Goal: Transaction & Acquisition: Purchase product/service

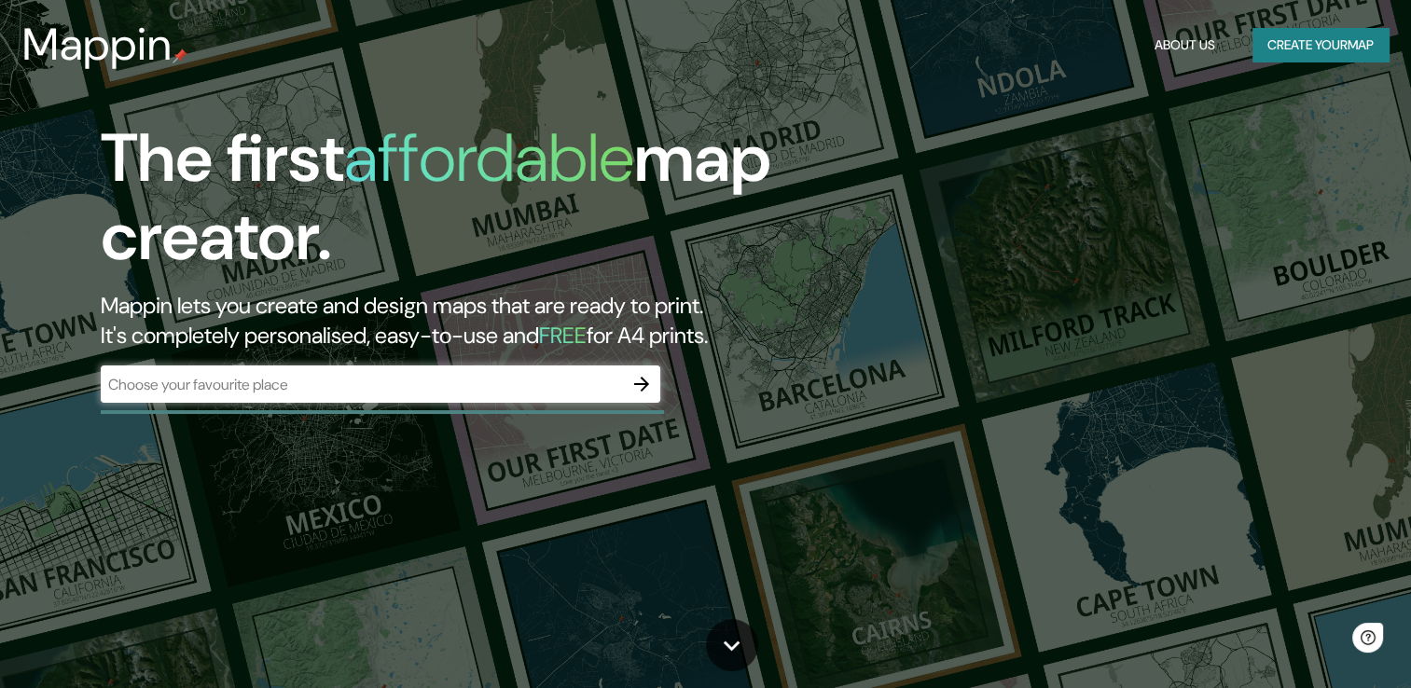
click at [344, 398] on div "​" at bounding box center [381, 384] width 560 height 37
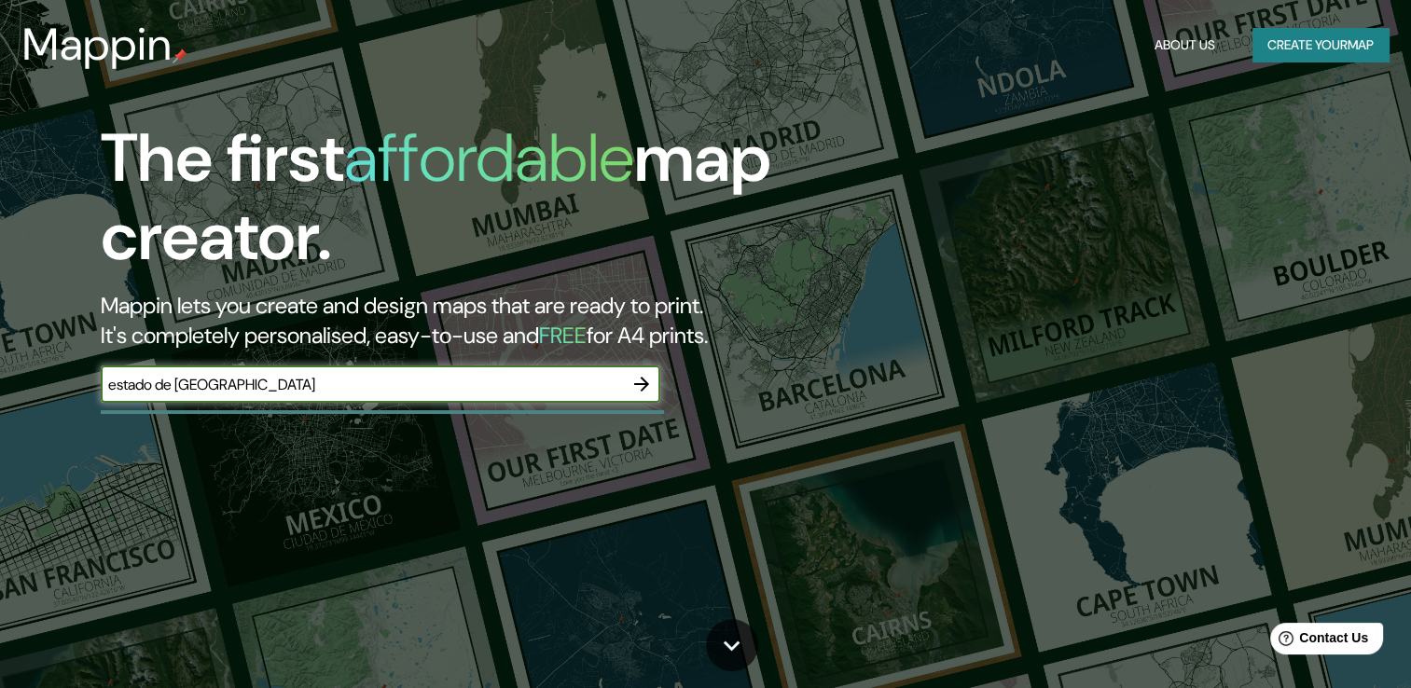
type input "estado de [GEOGRAPHIC_DATA]"
click at [638, 384] on icon "button" at bounding box center [641, 384] width 15 height 15
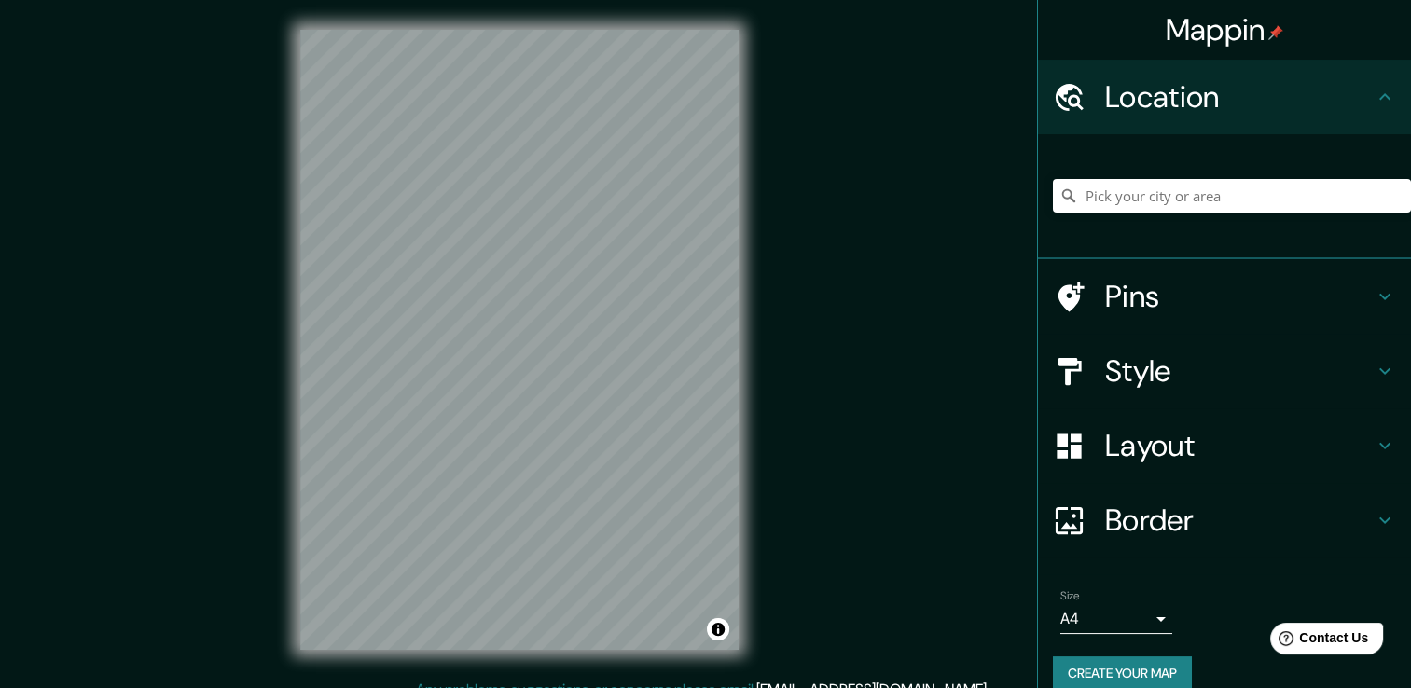
click at [1170, 373] on h4 "Style" at bounding box center [1239, 371] width 269 height 37
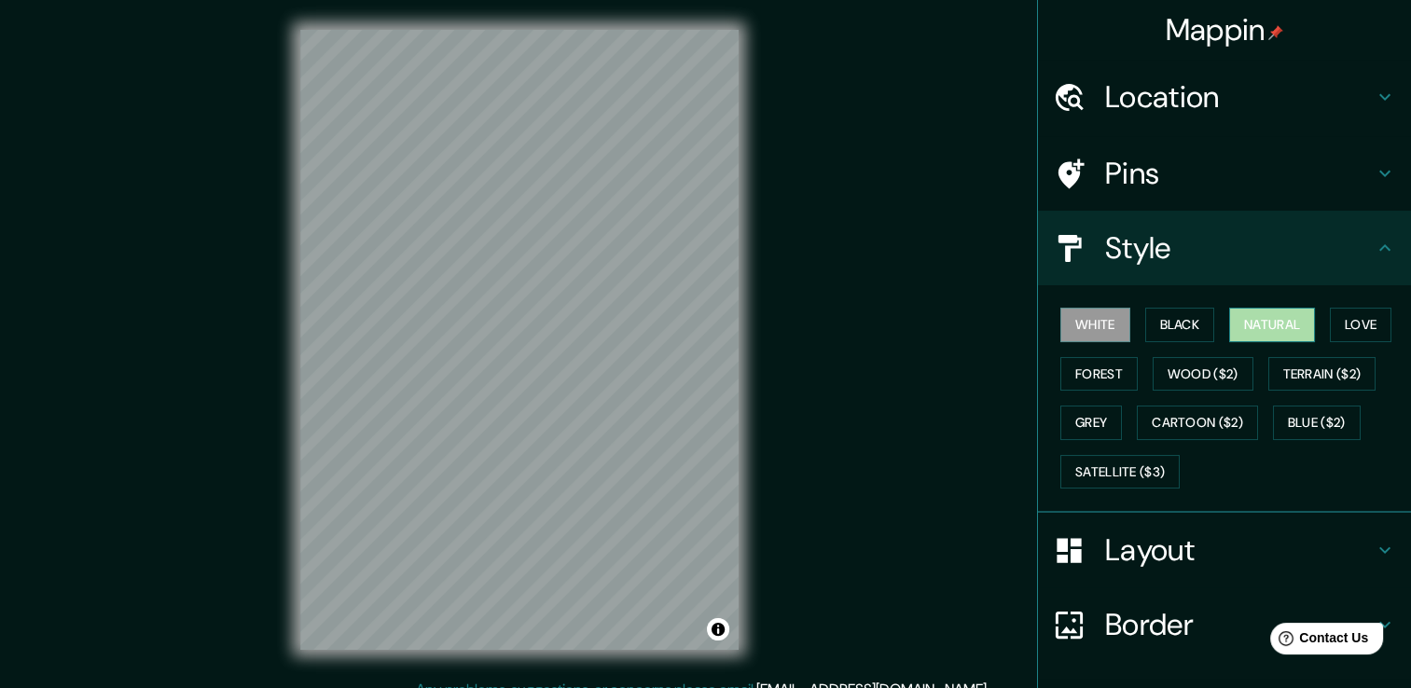
click at [1241, 328] on button "Natural" at bounding box center [1272, 325] width 86 height 35
click at [1330, 326] on button "Love" at bounding box center [1361, 325] width 62 height 35
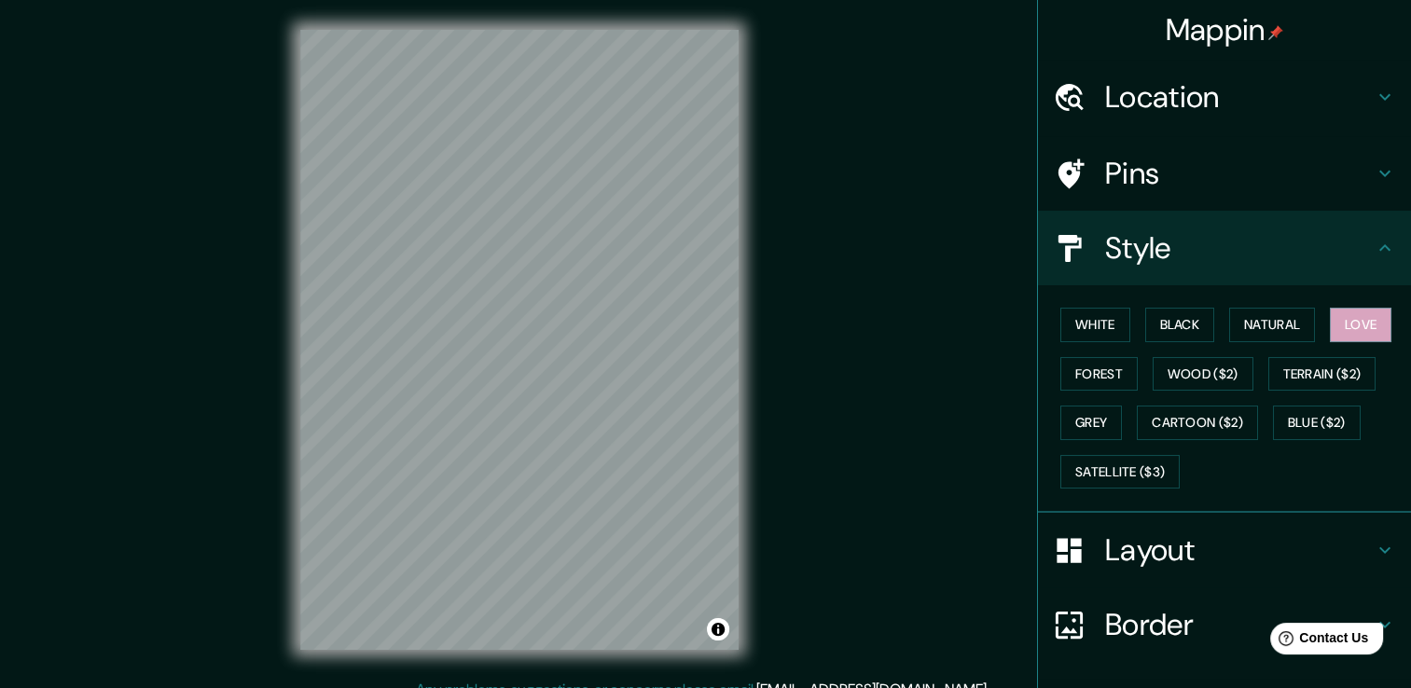
click at [1216, 92] on h4 "Location" at bounding box center [1239, 96] width 269 height 37
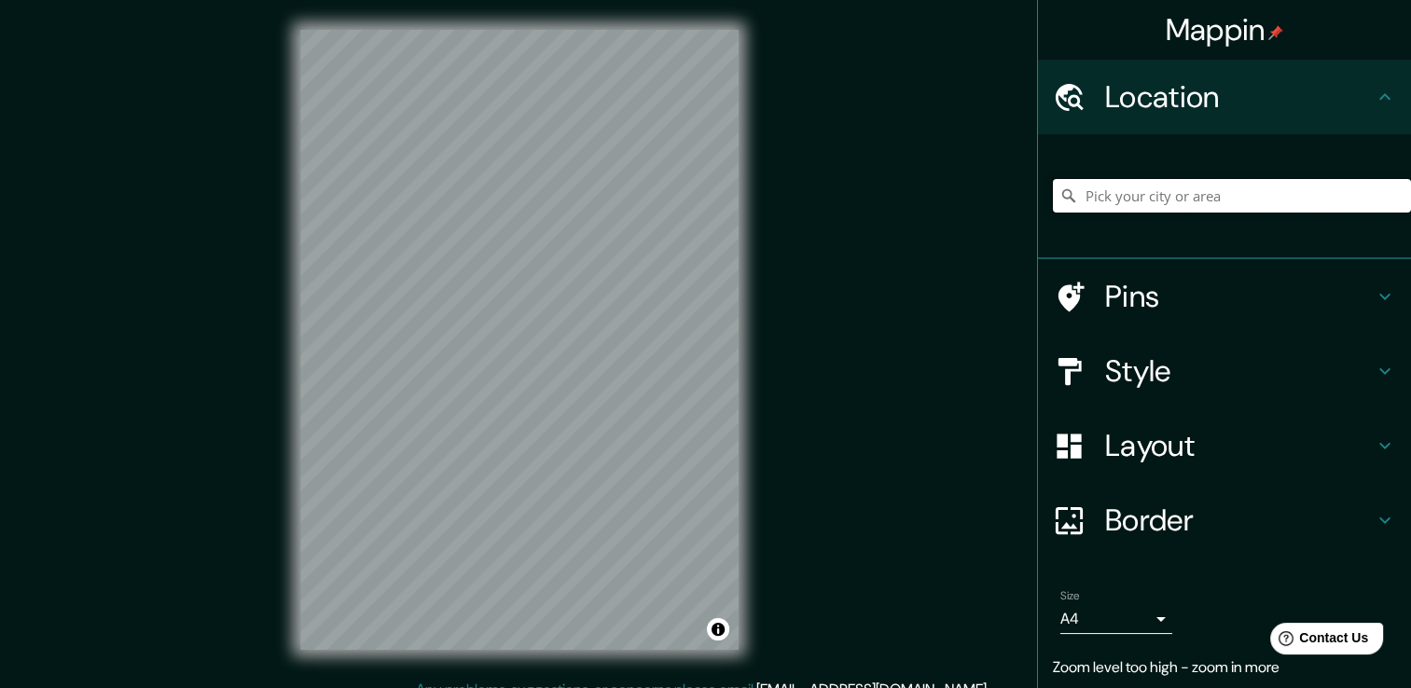
click at [1199, 206] on input "Pick your city or area" at bounding box center [1232, 196] width 358 height 34
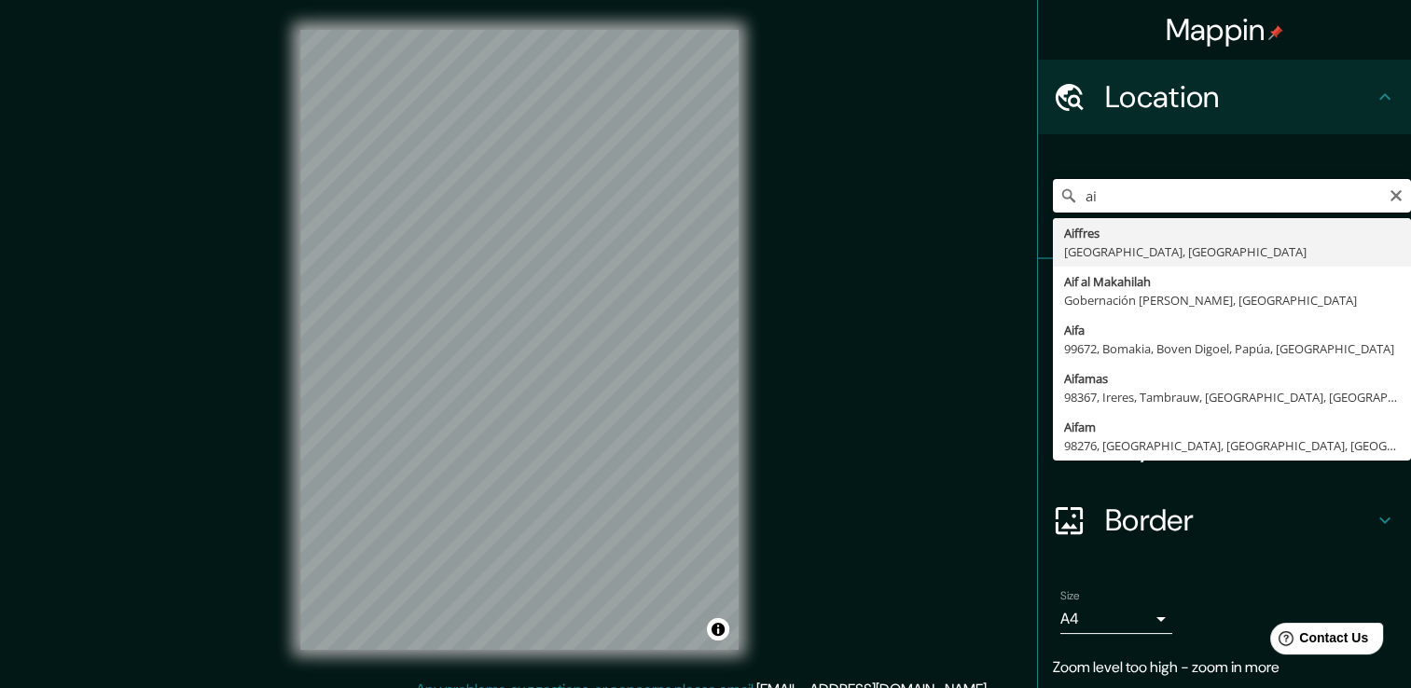
type input "a"
type input "Ojo de Agua, [GEOGRAPHIC_DATA], [GEOGRAPHIC_DATA]"
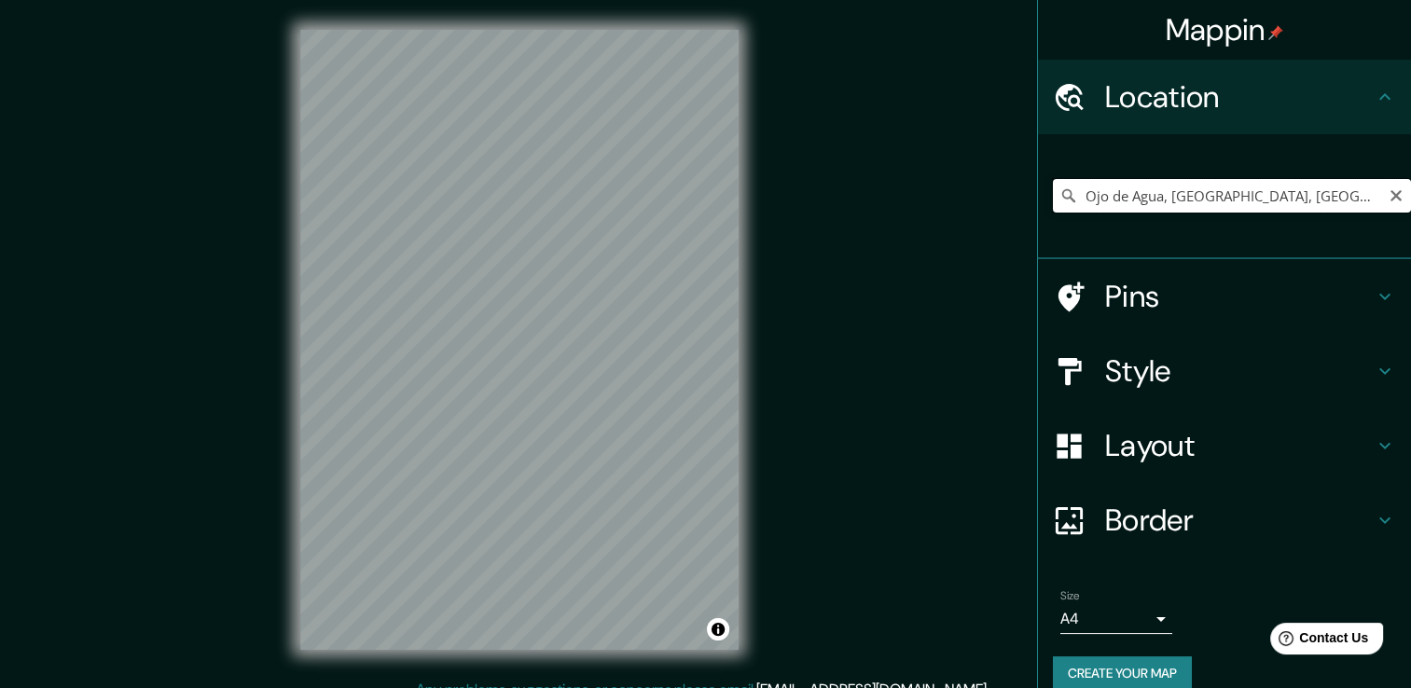
click at [1081, 199] on input "Ojo de Agua, [GEOGRAPHIC_DATA], [GEOGRAPHIC_DATA]" at bounding box center [1232, 196] width 358 height 34
drag, startPoint x: 1339, startPoint y: 193, endPoint x: 970, endPoint y: 235, distance: 371.7
click at [1004, 240] on div "Mappin Location [GEOGRAPHIC_DATA], [GEOGRAPHIC_DATA], [GEOGRAPHIC_DATA] Pins St…" at bounding box center [705, 354] width 1411 height 709
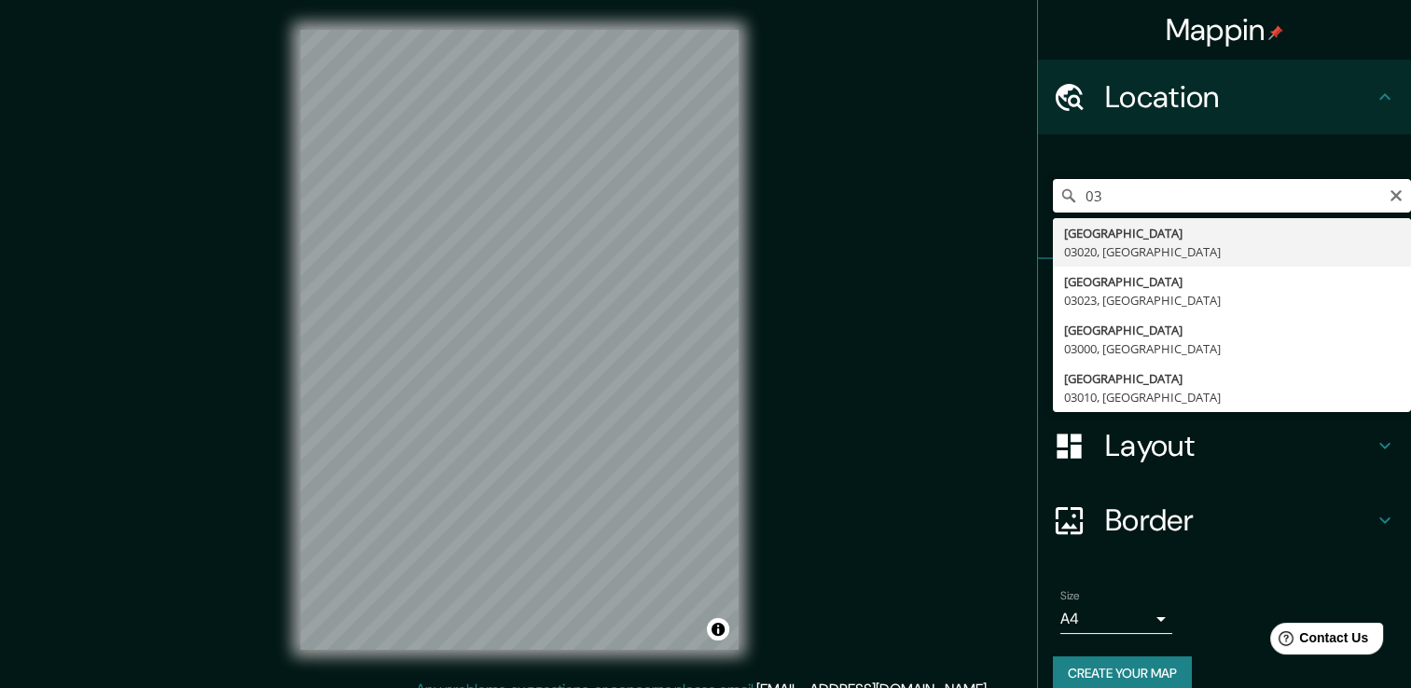
type input "0"
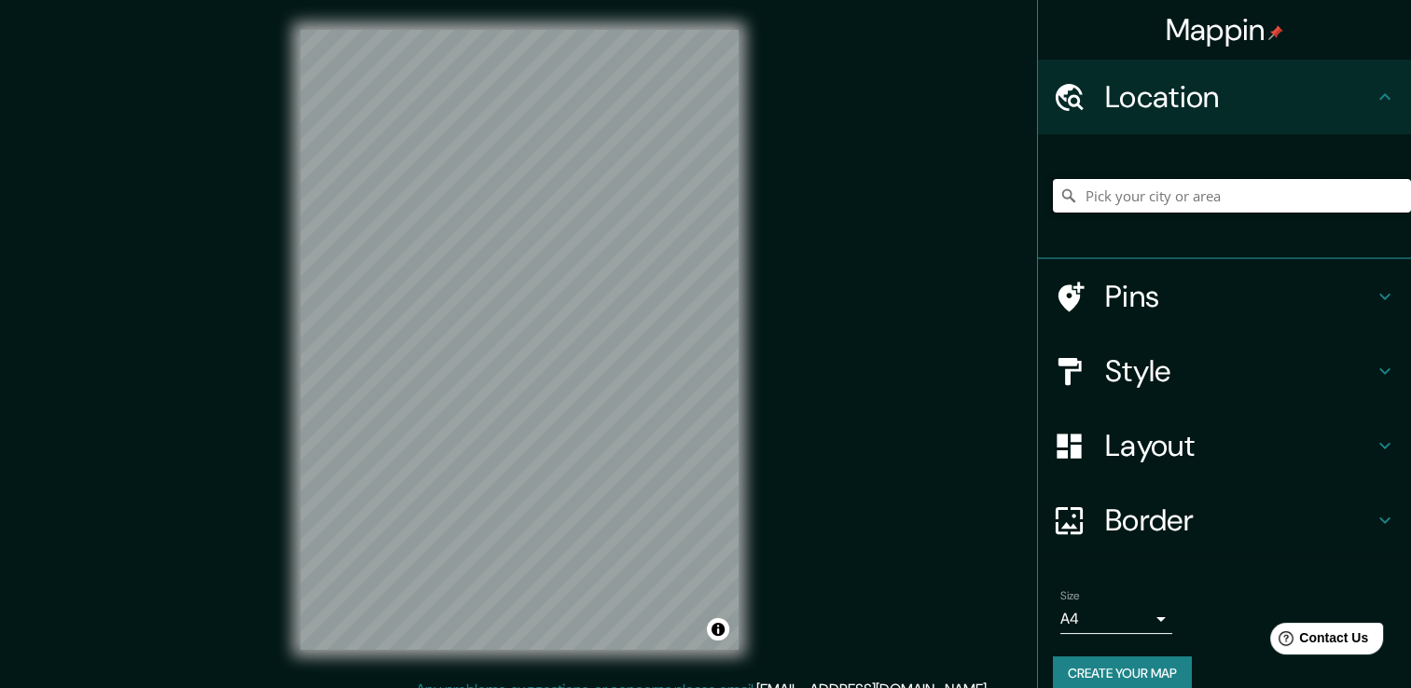
paste input "030 San [PERSON_NAME] Atzompa C.P.55770 [GEOGRAPHIC_DATA], Tecámac de [PERSON_N…"
click at [1173, 449] on h4 "Layout" at bounding box center [1239, 445] width 269 height 37
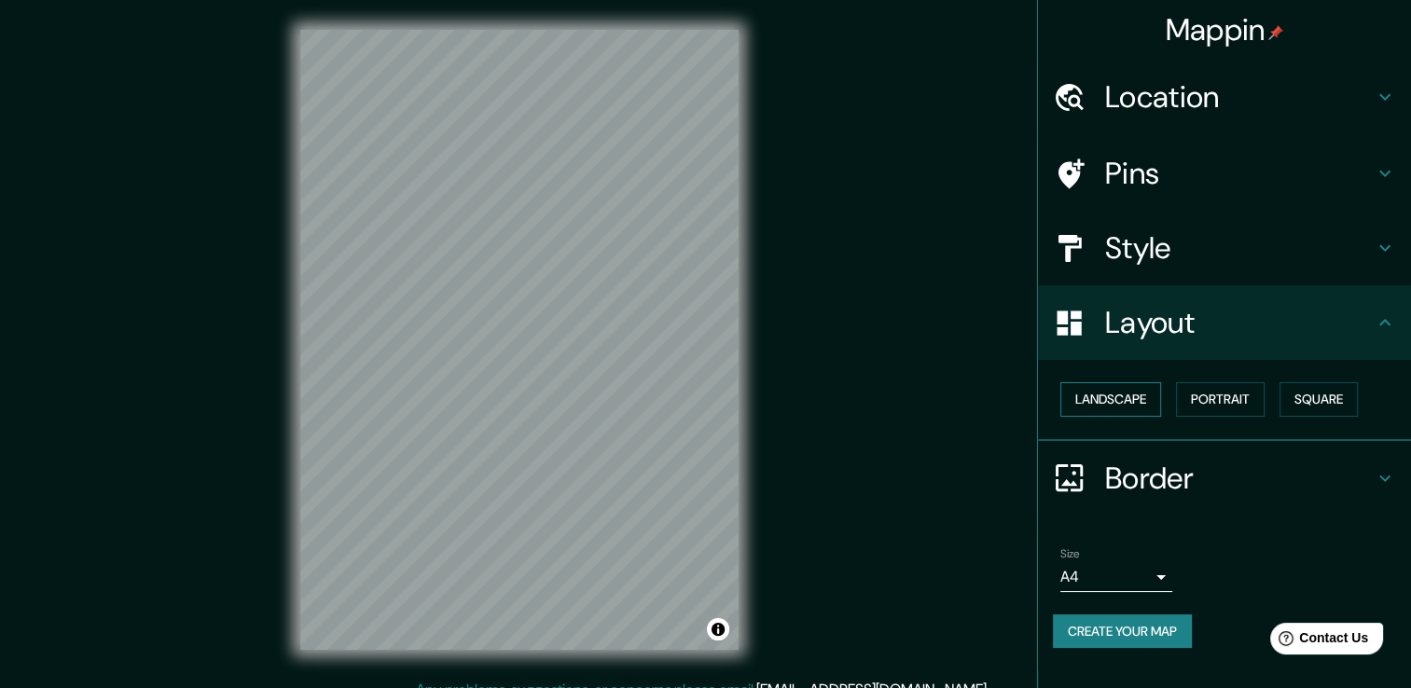
click at [1117, 400] on button "Landscape" at bounding box center [1110, 399] width 101 height 35
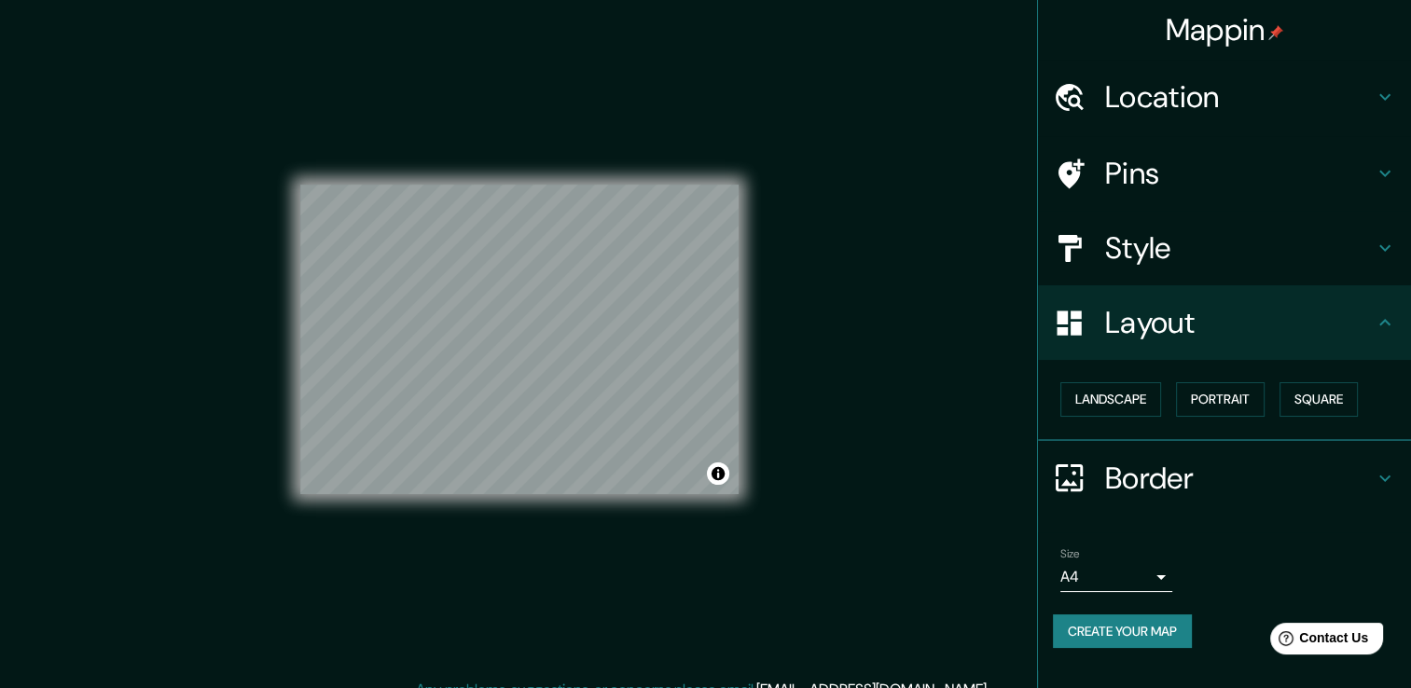
click at [1237, 465] on h4 "Border" at bounding box center [1239, 478] width 269 height 37
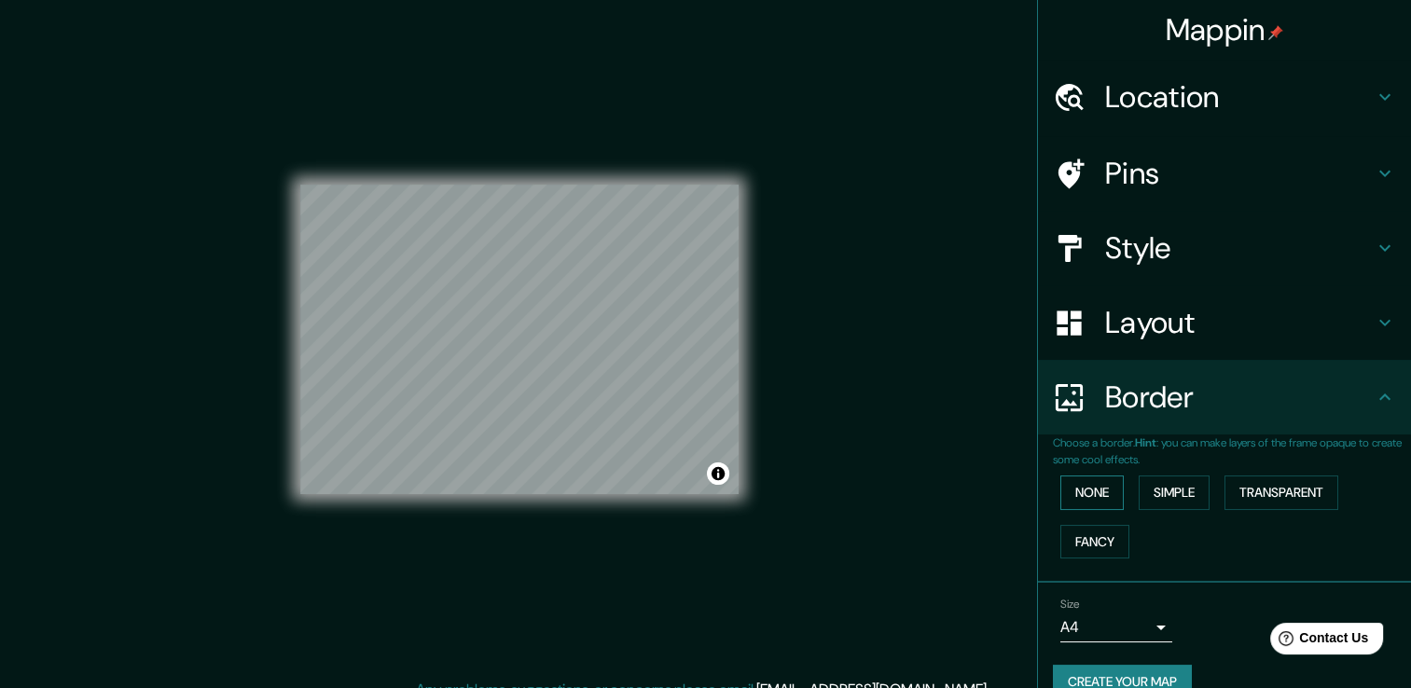
click at [1090, 491] on button "None" at bounding box center [1091, 493] width 63 height 35
click at [1089, 522] on div "None Simple Transparent Fancy" at bounding box center [1232, 517] width 358 height 98
click at [1156, 487] on button "Simple" at bounding box center [1174, 493] width 71 height 35
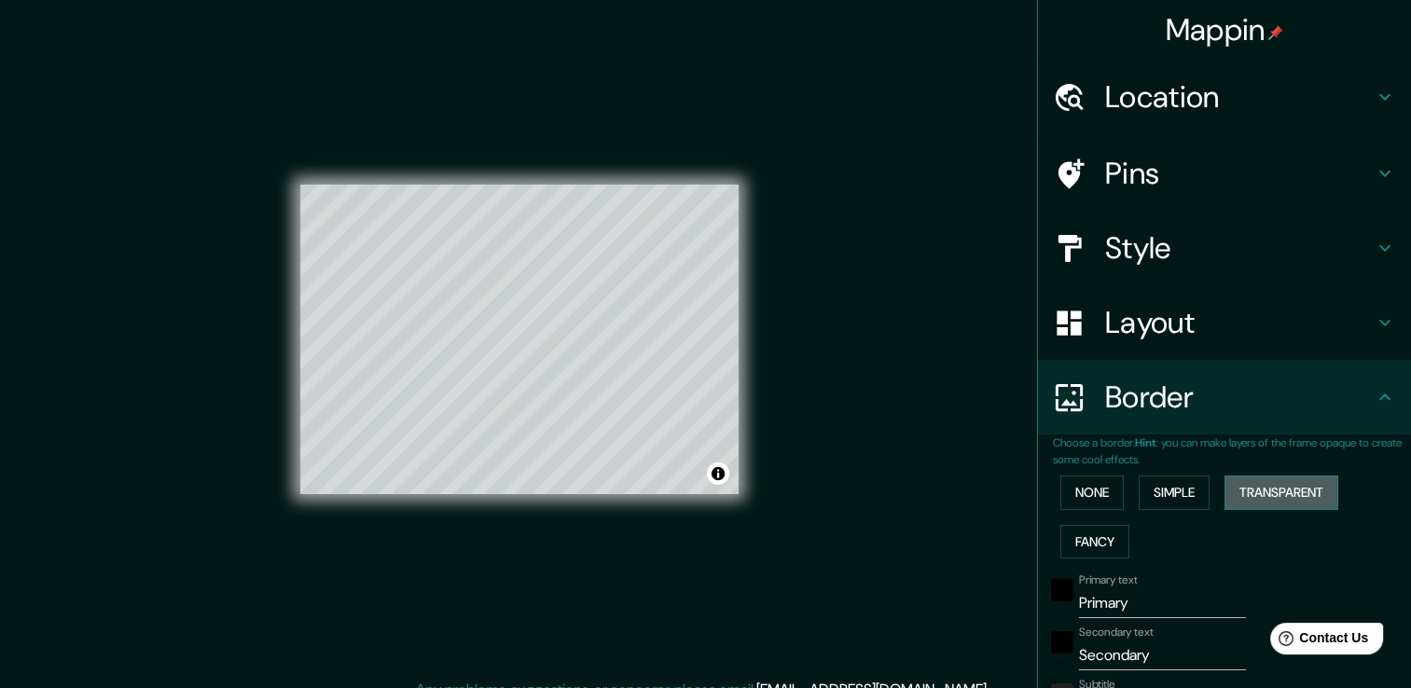
click at [1273, 494] on button "Transparent" at bounding box center [1282, 493] width 114 height 35
click at [1082, 530] on button "Fancy" at bounding box center [1094, 542] width 69 height 35
click at [1074, 496] on button "None" at bounding box center [1091, 493] width 63 height 35
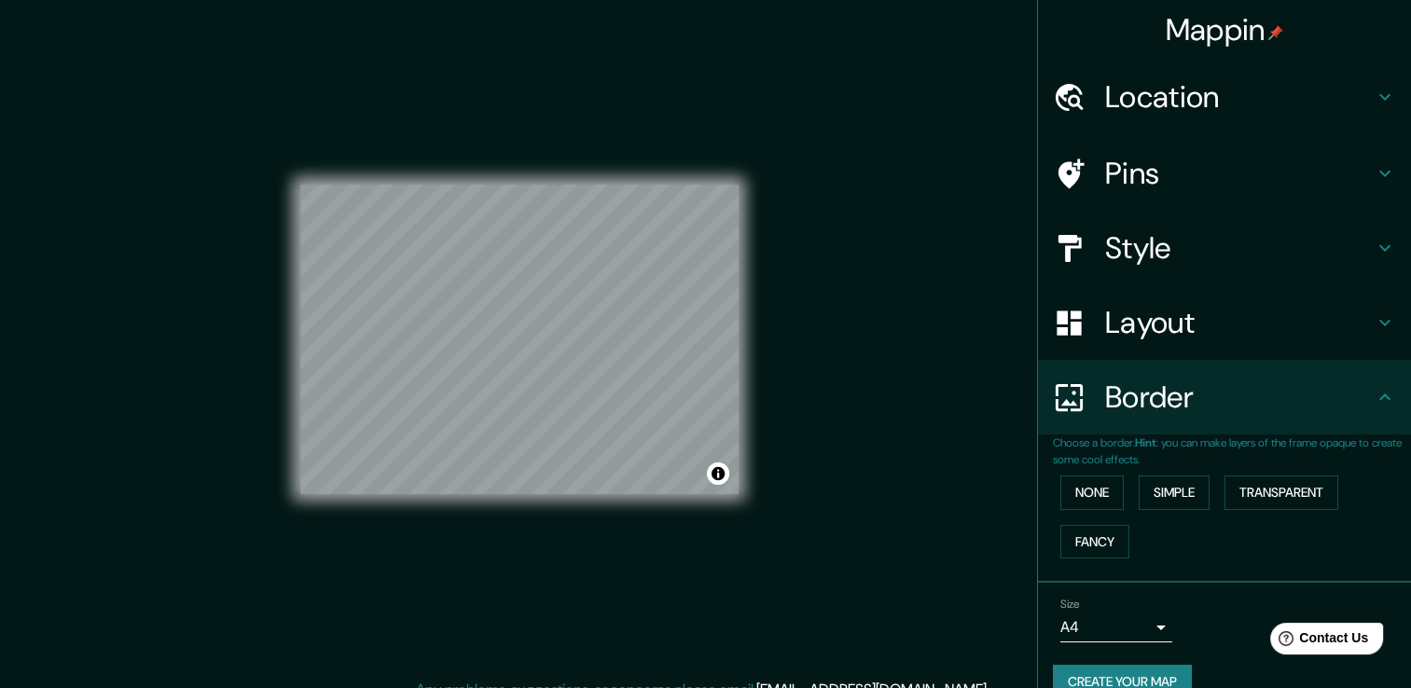
click at [1122, 229] on h4 "Style" at bounding box center [1239, 247] width 269 height 37
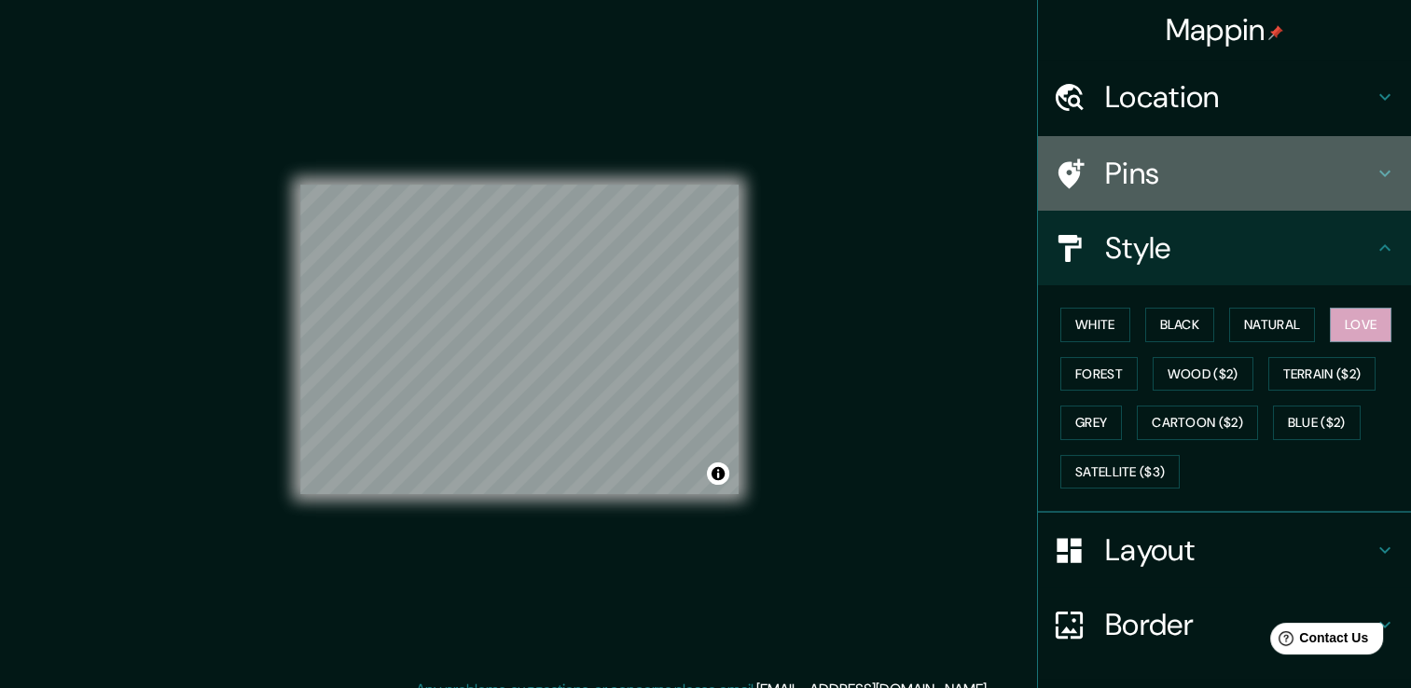
click at [1106, 155] on h4 "Pins" at bounding box center [1239, 173] width 269 height 37
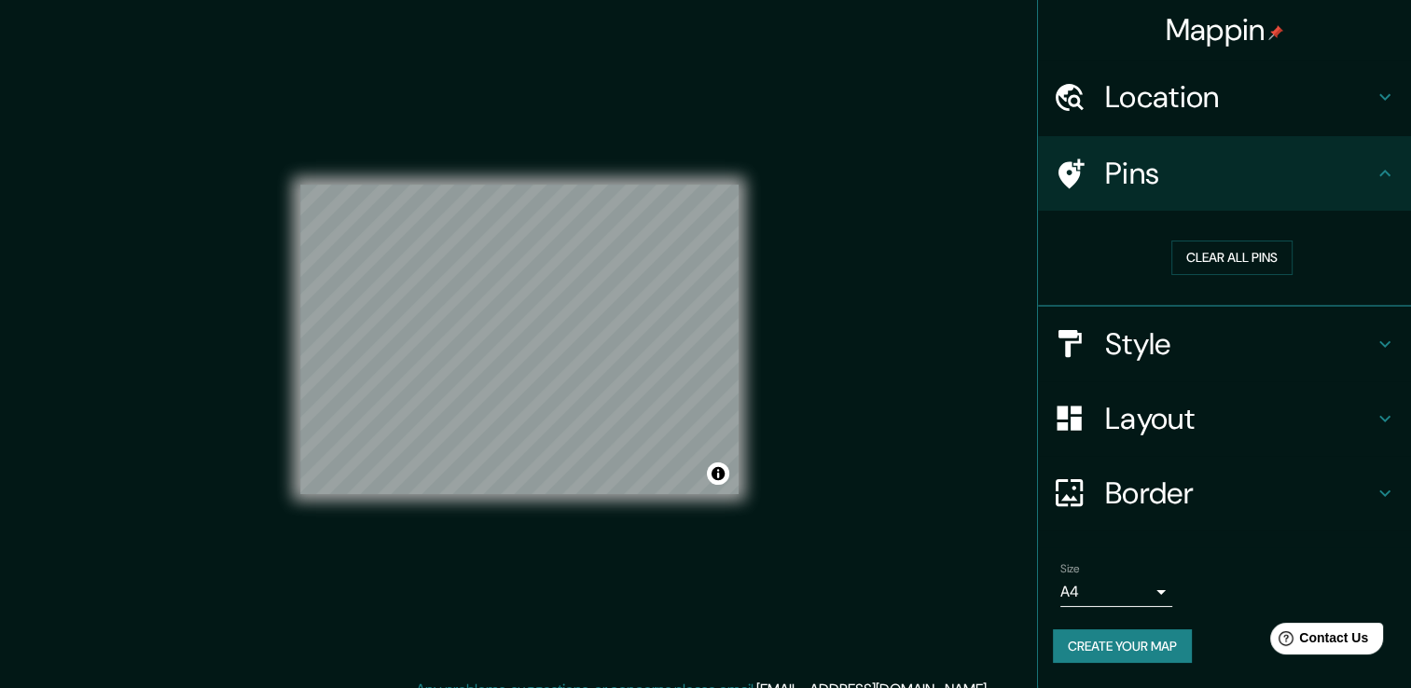
click at [1170, 110] on h4 "Location" at bounding box center [1239, 96] width 269 height 37
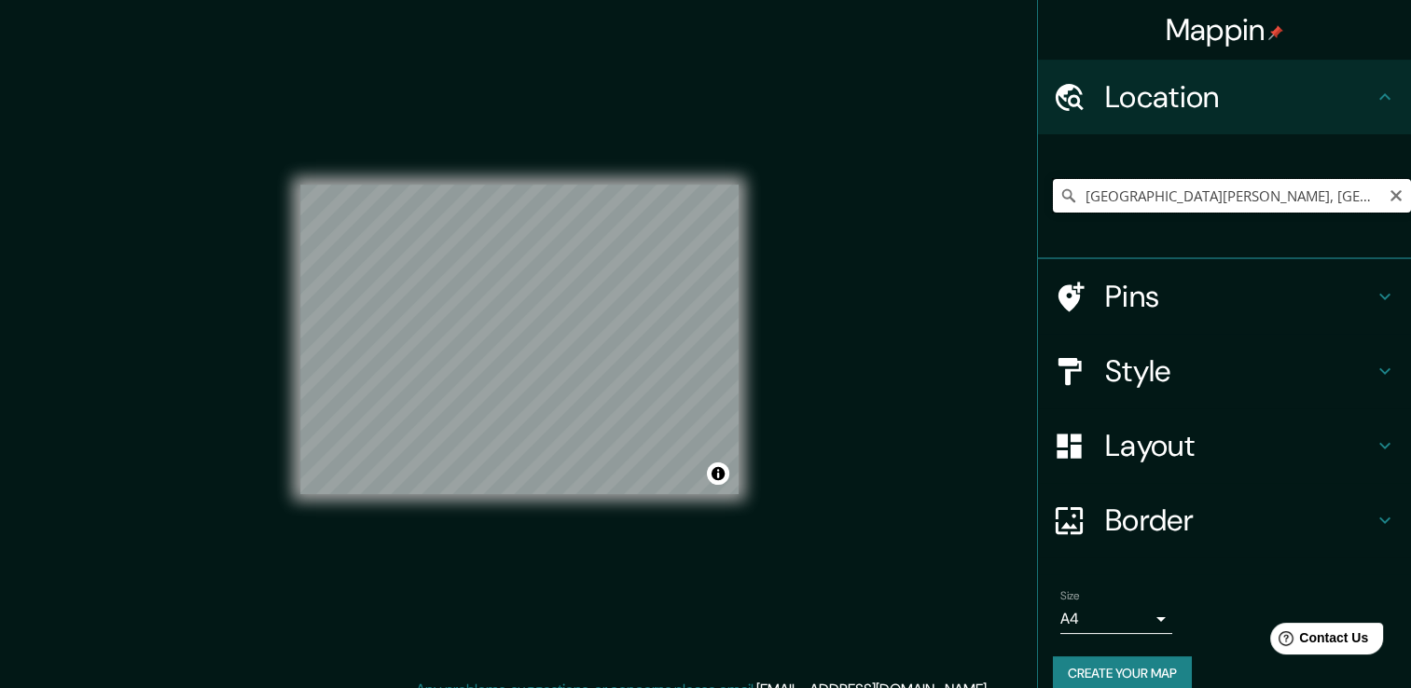
click at [1362, 195] on input "[GEOGRAPHIC_DATA][PERSON_NAME], [GEOGRAPHIC_DATA], [GEOGRAPHIC_DATA], [GEOGRAPH…" at bounding box center [1232, 196] width 358 height 34
click at [1288, 193] on input "[GEOGRAPHIC_DATA][PERSON_NAME], [GEOGRAPHIC_DATA], [GEOGRAPHIC_DATA], [GEOGRAPH…" at bounding box center [1232, 196] width 358 height 34
click at [575, 185] on div at bounding box center [519, 185] width 438 height 0
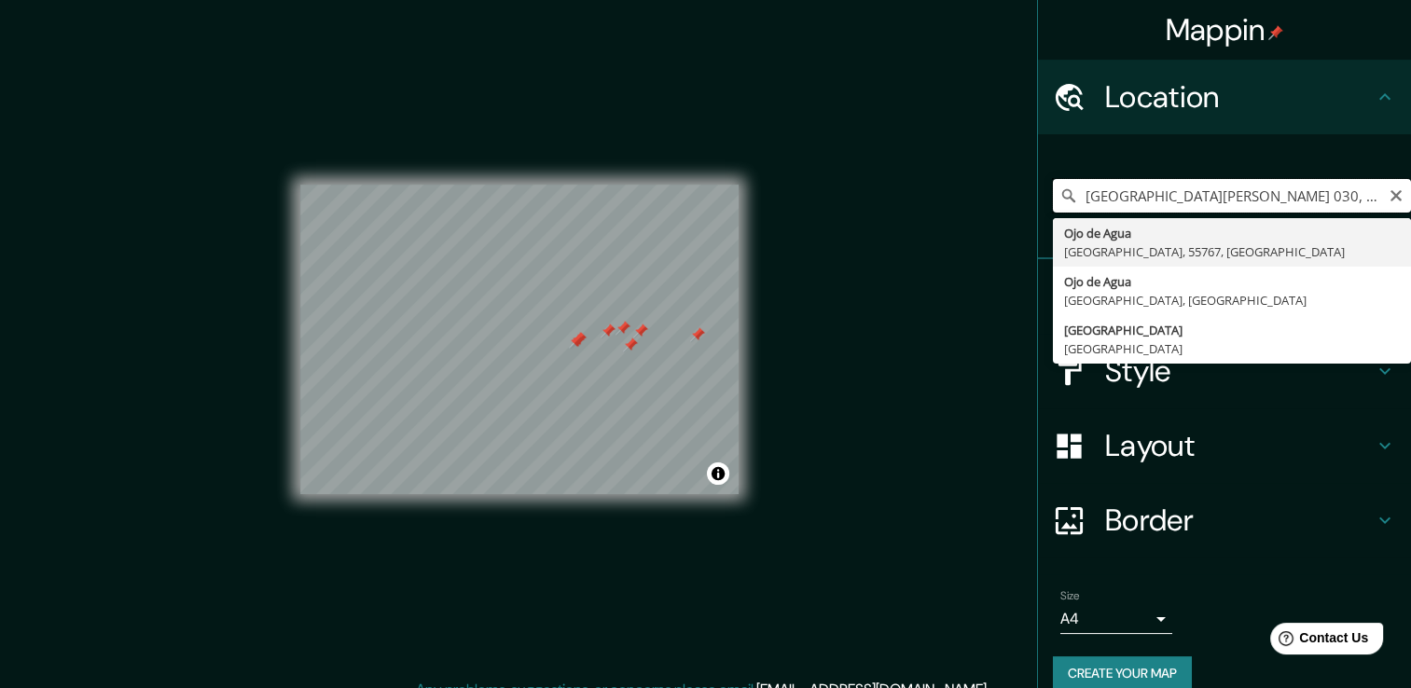
type input "[GEOGRAPHIC_DATA][PERSON_NAME] 030, 55767 [GEOGRAPHIC_DATA], [GEOGRAPHIC_DATA],…"
click at [1336, 93] on h4 "Location" at bounding box center [1239, 96] width 269 height 37
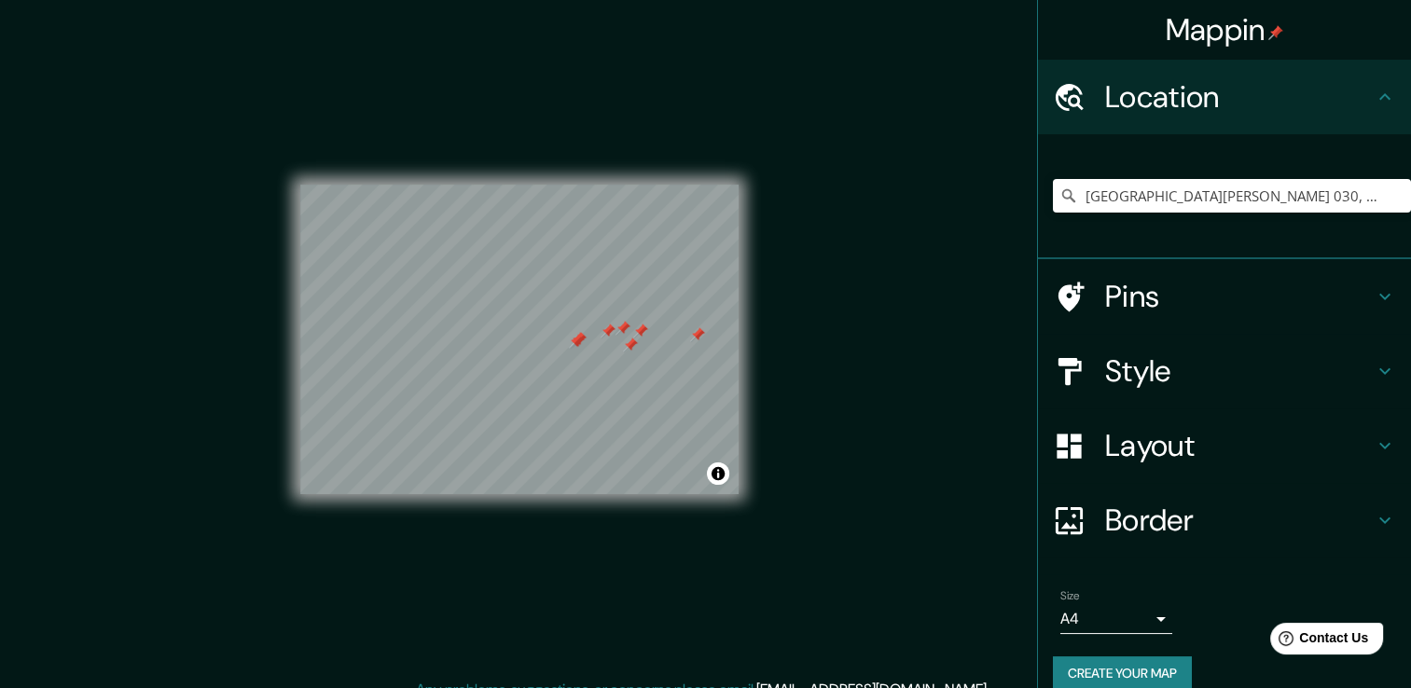
click at [1337, 93] on h4 "Location" at bounding box center [1239, 96] width 269 height 37
click at [1189, 301] on h4 "Pins" at bounding box center [1239, 296] width 269 height 37
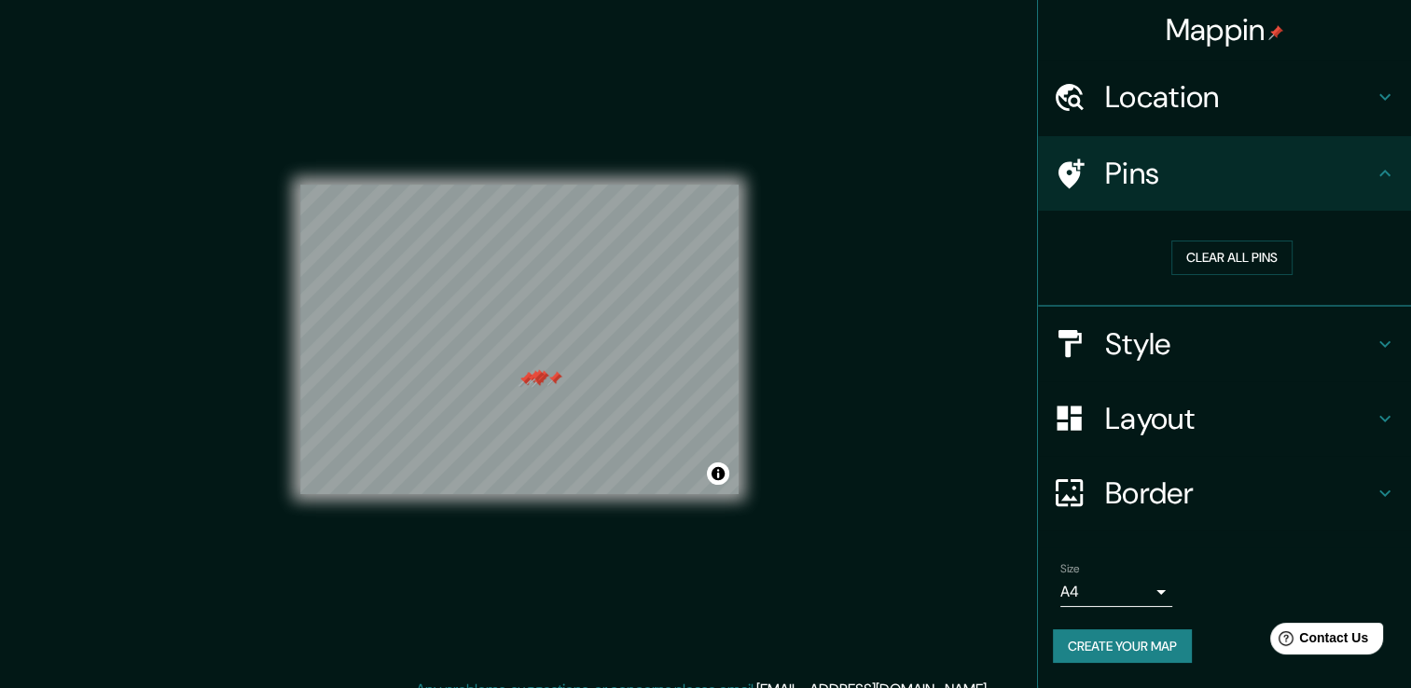
click at [1216, 239] on div "Clear all pins" at bounding box center [1232, 258] width 358 height 64
click at [1216, 248] on button "Clear all pins" at bounding box center [1231, 258] width 121 height 35
click at [1182, 491] on h4 "Border" at bounding box center [1239, 493] width 269 height 37
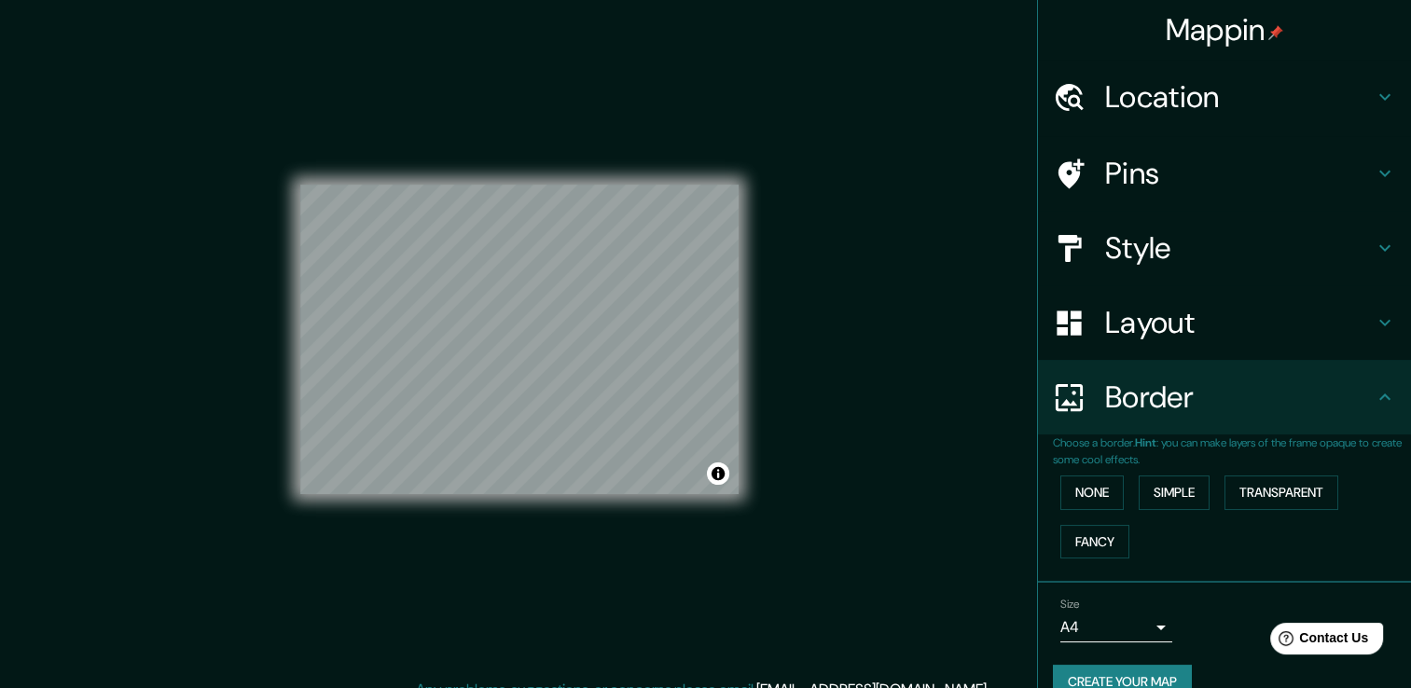
click at [1130, 336] on h4 "Layout" at bounding box center [1239, 322] width 269 height 37
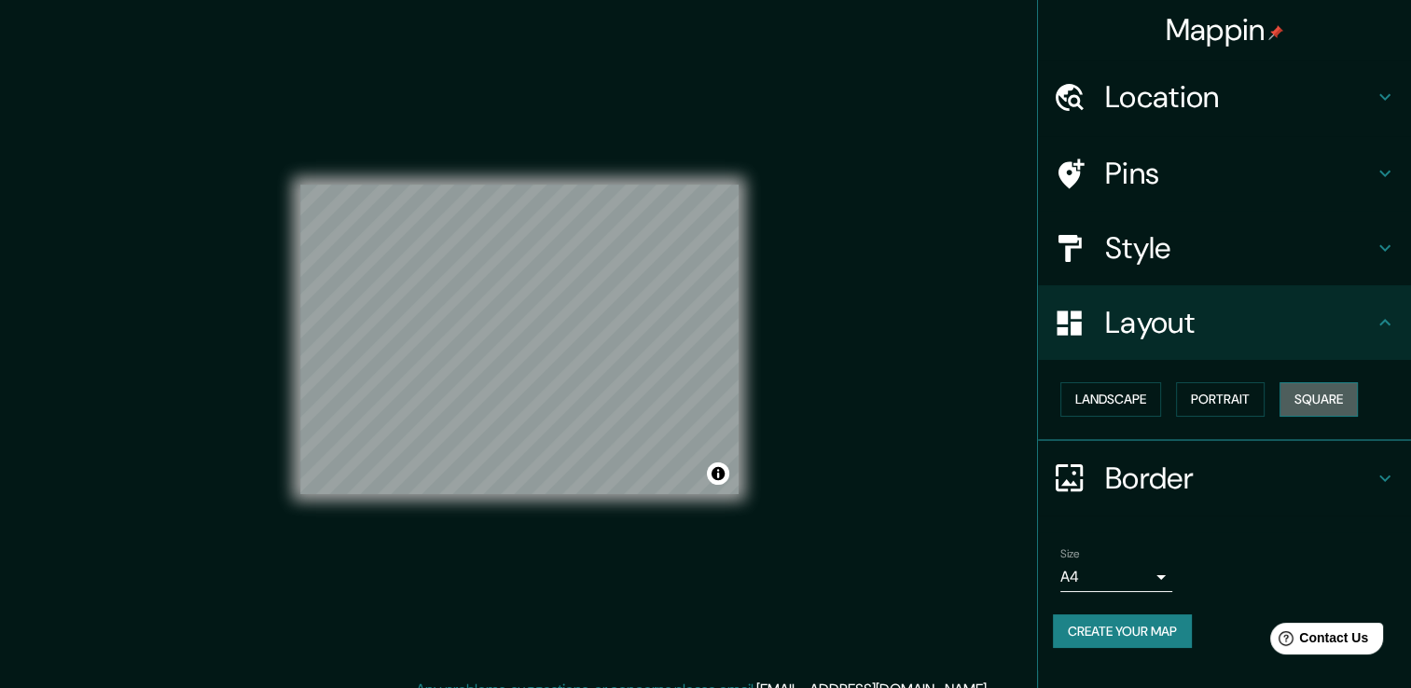
click at [1291, 387] on button "Square" at bounding box center [1319, 399] width 78 height 35
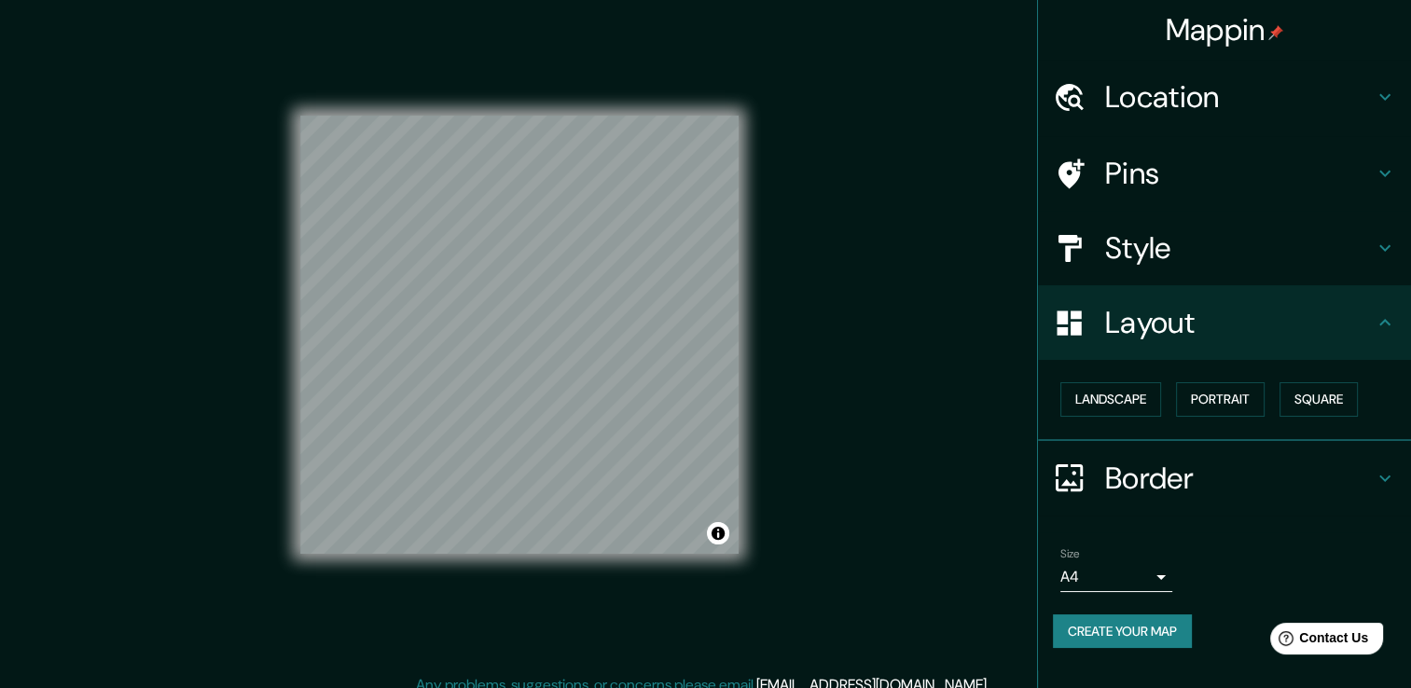
scroll to position [21, 0]
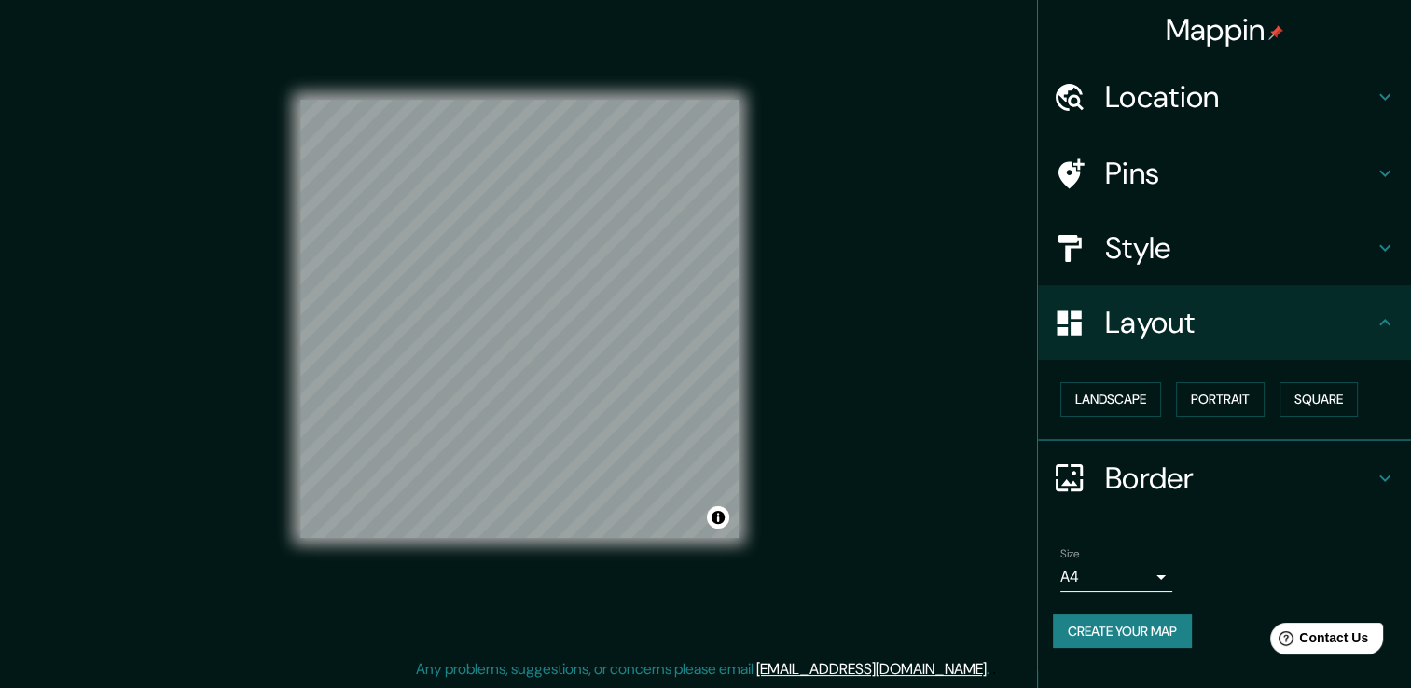
click at [1090, 625] on button "Create your map" at bounding box center [1122, 632] width 139 height 35
